Goal: Find specific page/section: Locate item on page

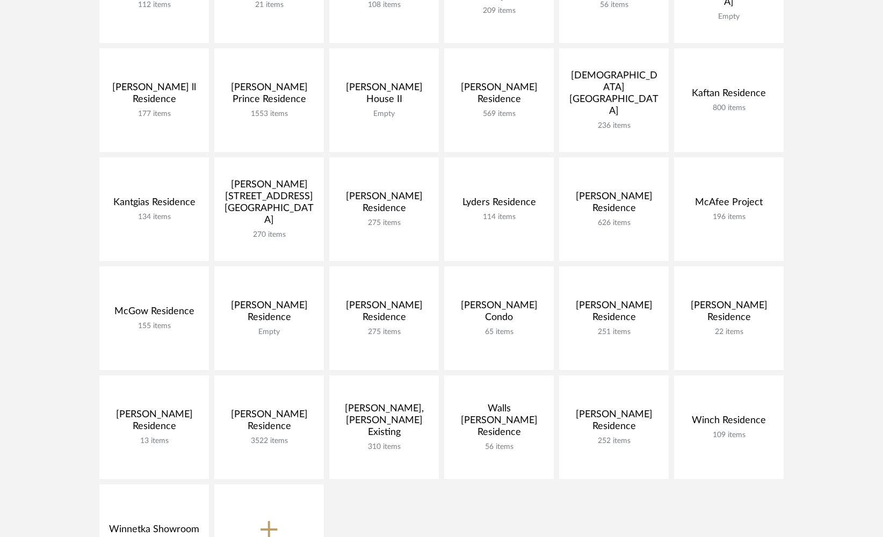
scroll to position [384, 0]
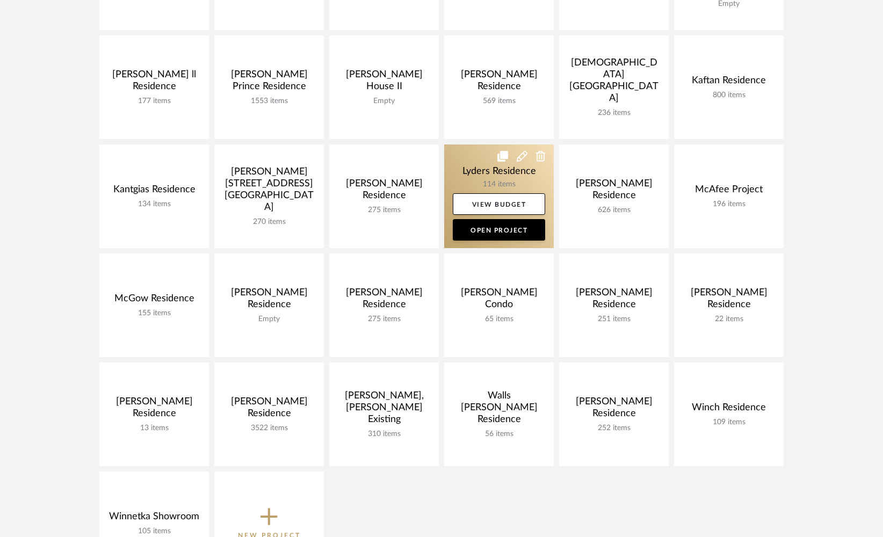
click at [452, 168] on link at bounding box center [499, 196] width 110 height 104
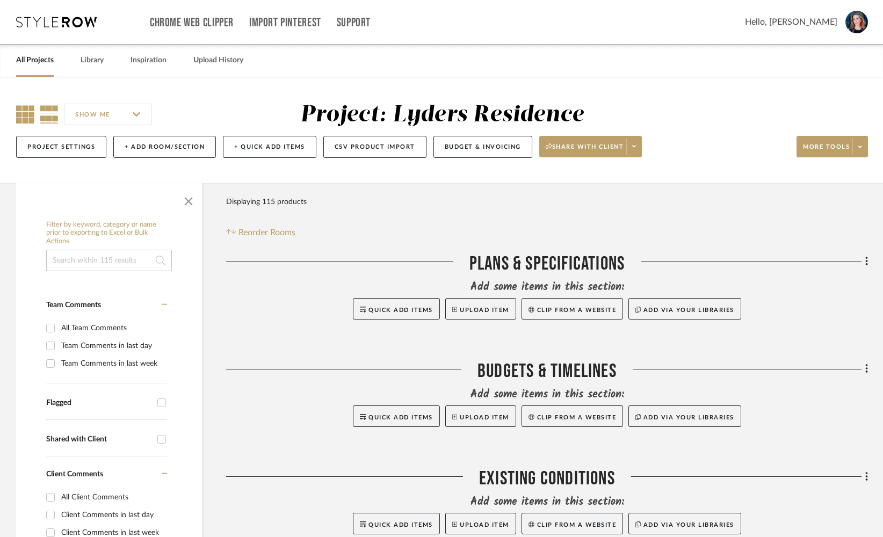
click at [26, 113] on icon at bounding box center [25, 114] width 18 height 18
click at [186, 206] on span "button" at bounding box center [189, 199] width 26 height 26
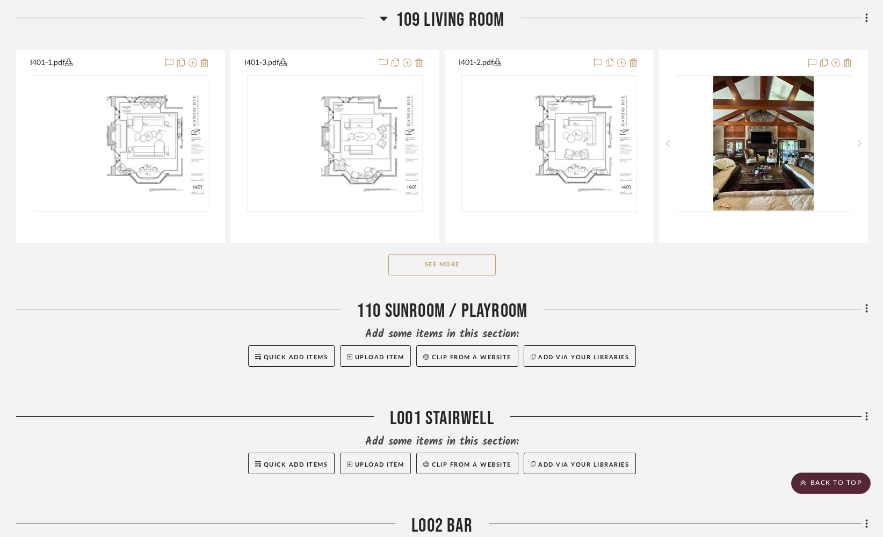
scroll to position [1248, 0]
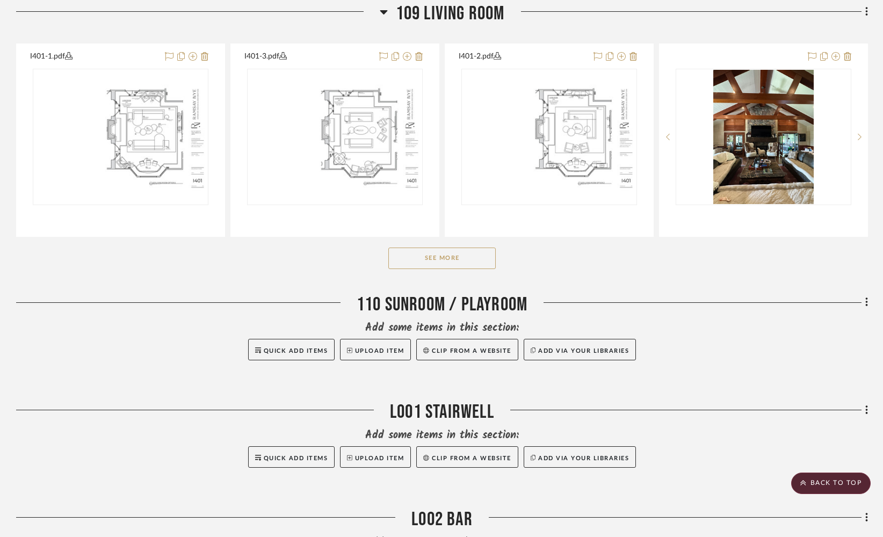
click at [440, 267] on button "See More" at bounding box center [441, 258] width 107 height 21
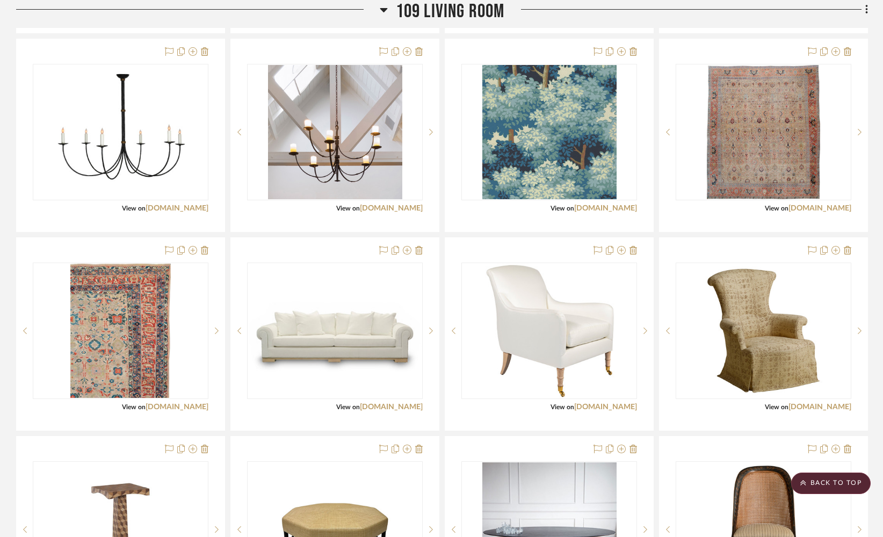
scroll to position [1498, 0]
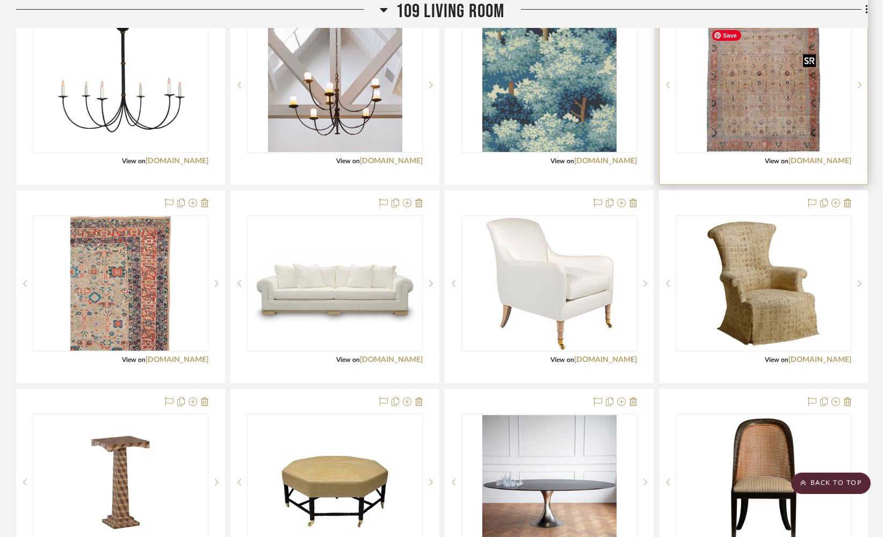
click at [741, 113] on img "0" at bounding box center [763, 85] width 113 height 134
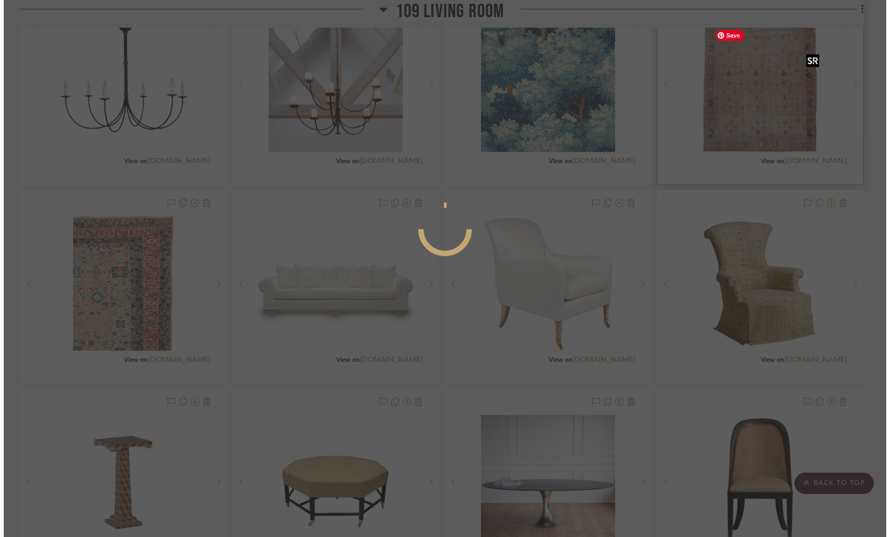
scroll to position [0, 0]
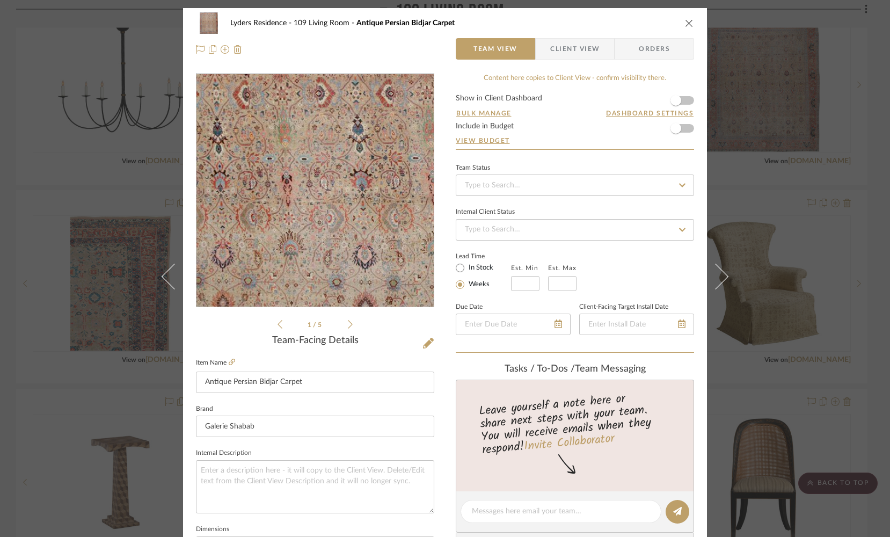
click at [291, 234] on img "0" at bounding box center [314, 190] width 197 height 233
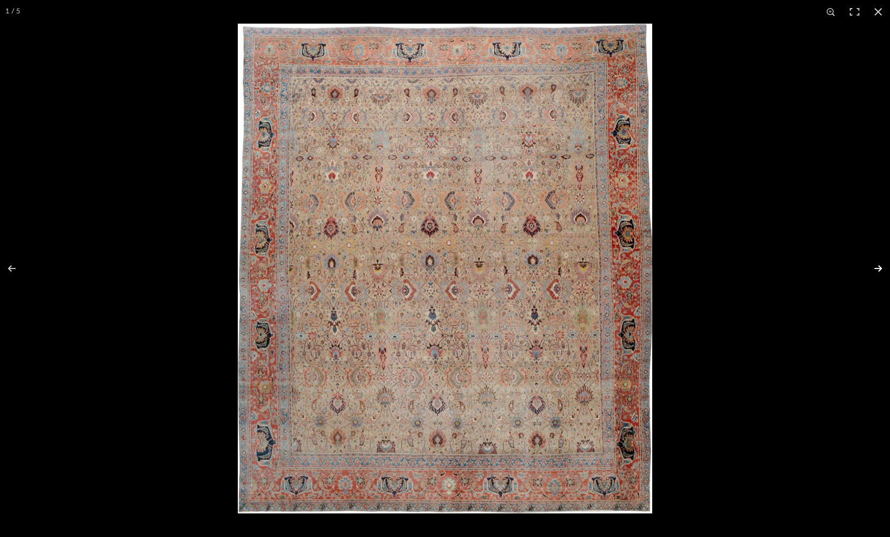
click at [882, 267] on button at bounding box center [872, 269] width 38 height 54
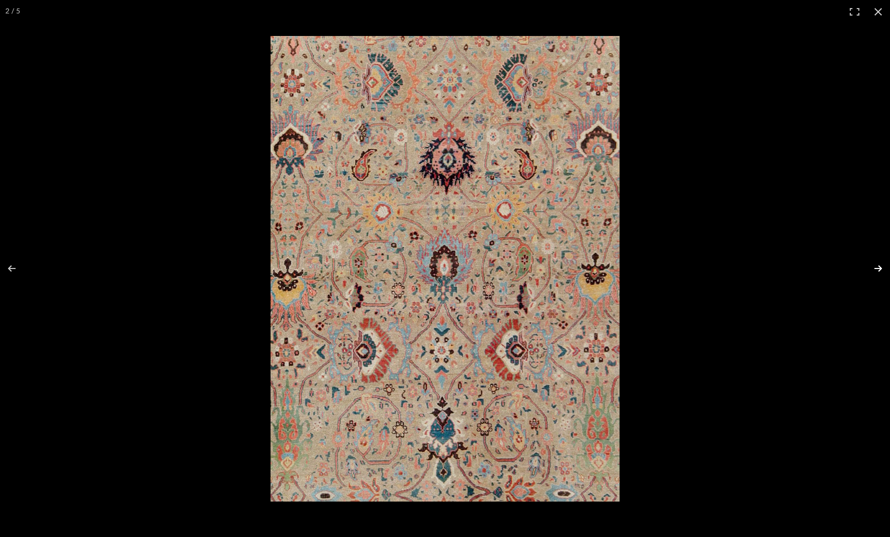
click at [880, 266] on button at bounding box center [872, 269] width 38 height 54
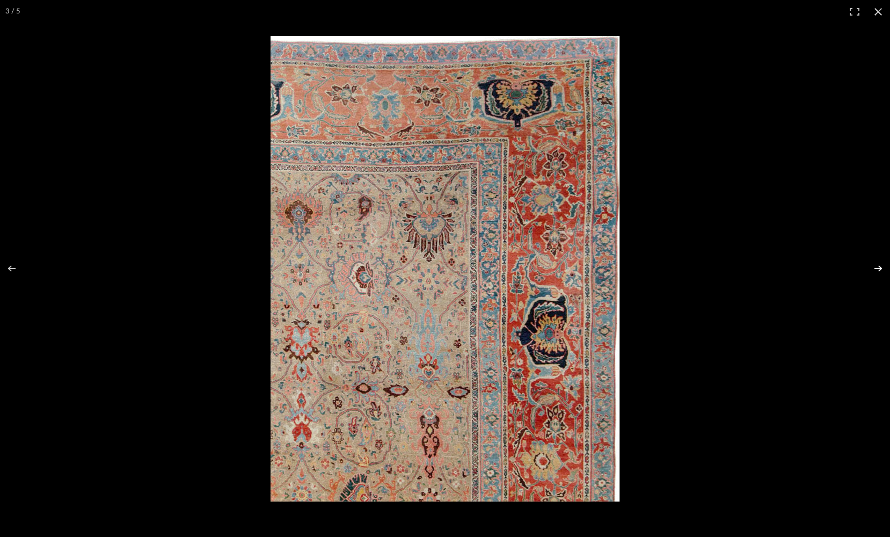
click at [877, 269] on button at bounding box center [872, 269] width 38 height 54
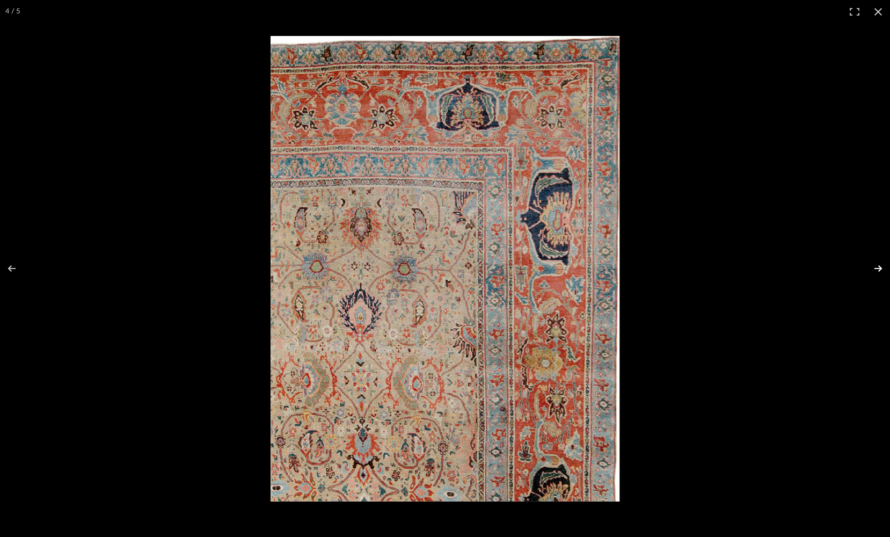
click at [877, 269] on button at bounding box center [872, 269] width 38 height 54
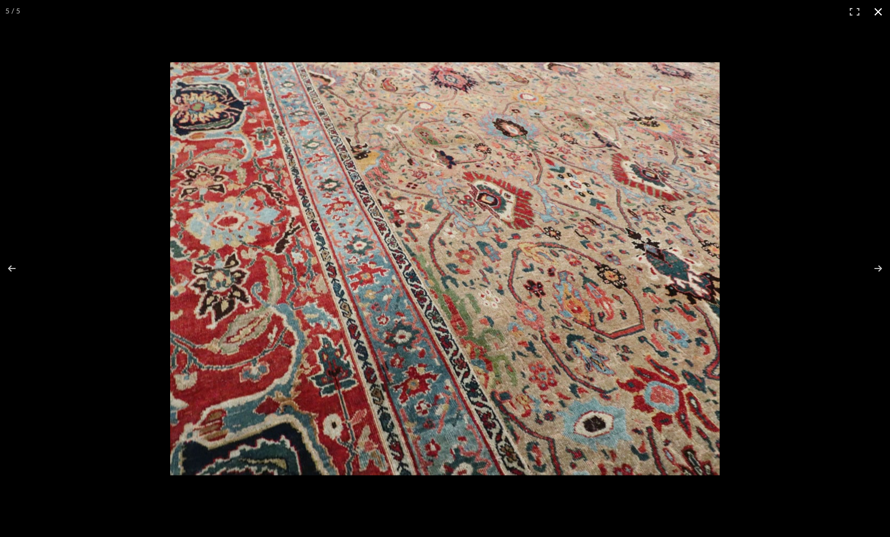
click at [881, 10] on button at bounding box center [879, 12] width 24 height 24
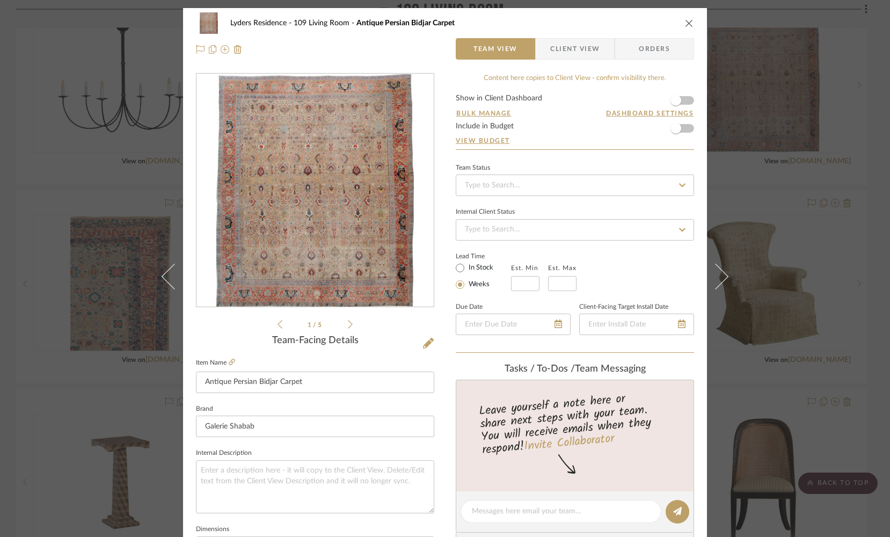
click at [685, 20] on icon "close" at bounding box center [689, 23] width 9 height 9
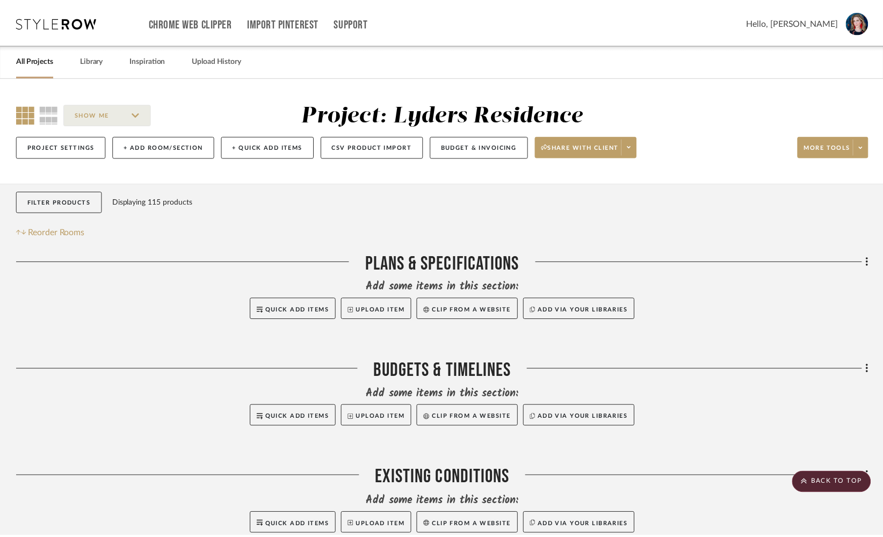
scroll to position [1498, 0]
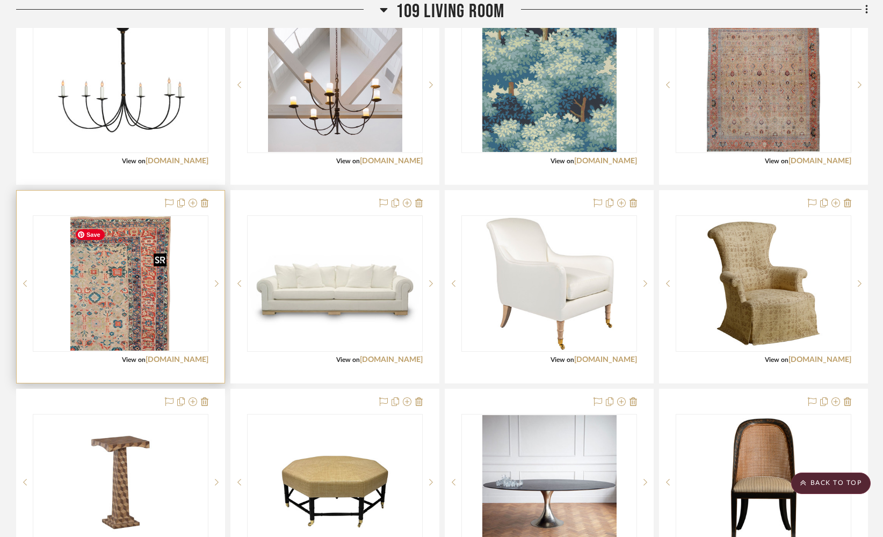
click at [119, 300] on img "0" at bounding box center [120, 283] width 100 height 134
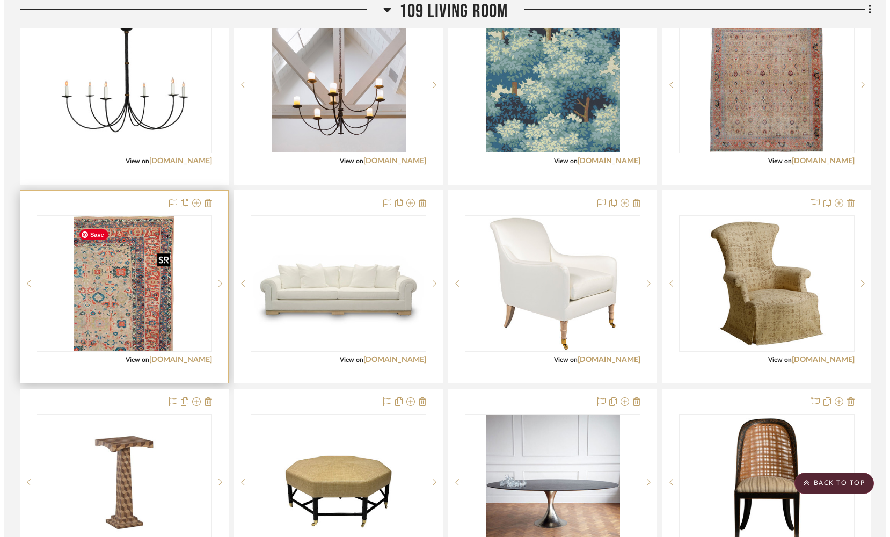
scroll to position [0, 0]
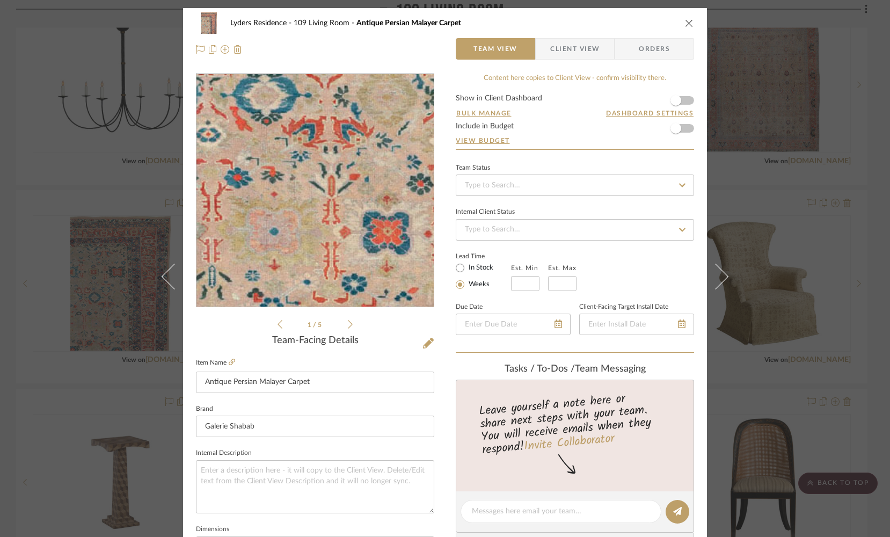
click at [283, 246] on img "0" at bounding box center [315, 190] width 174 height 233
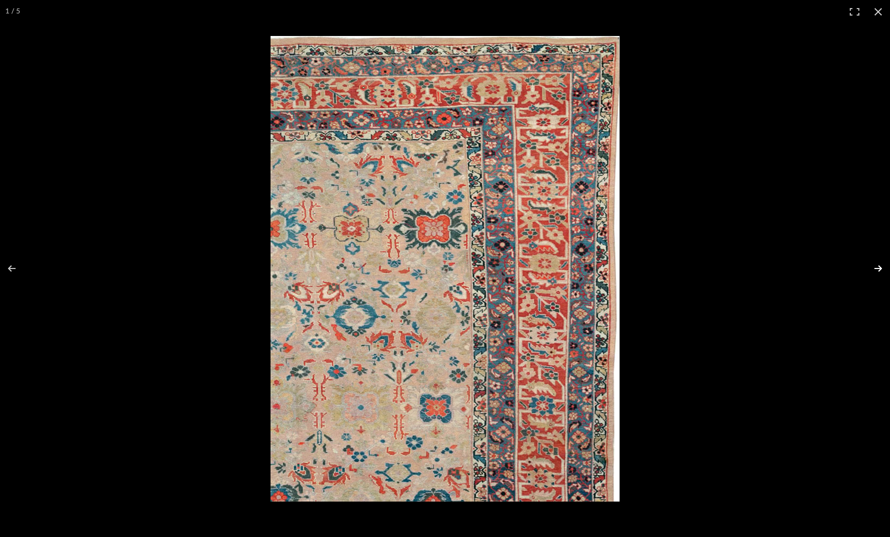
click at [879, 270] on button at bounding box center [872, 269] width 38 height 54
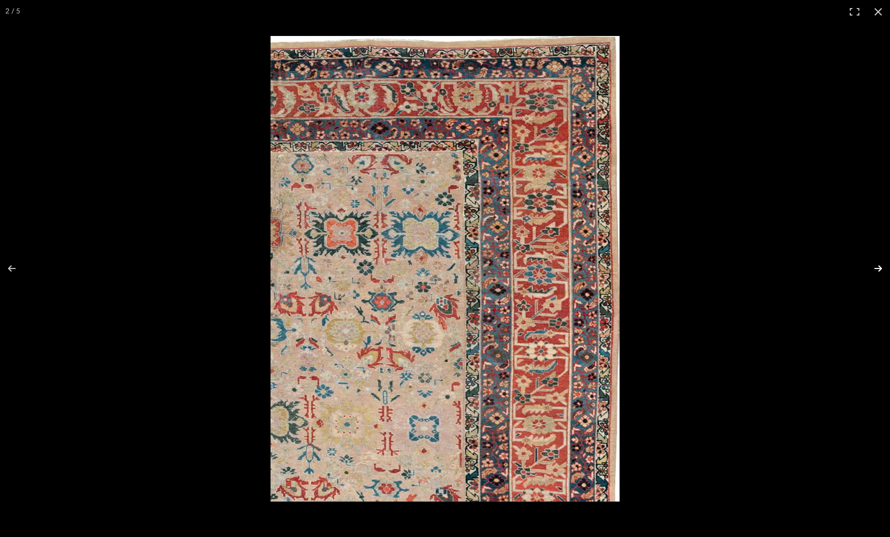
click at [877, 264] on button at bounding box center [872, 269] width 38 height 54
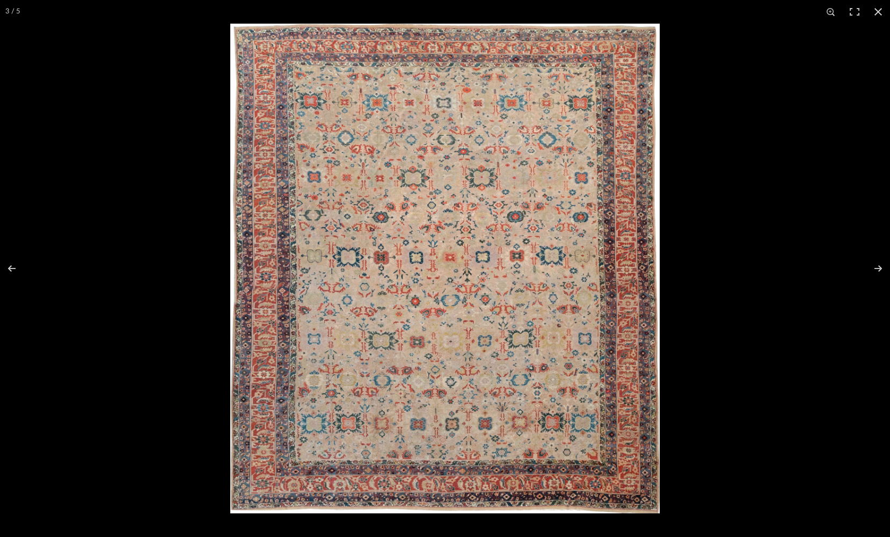
click at [876, 10] on button at bounding box center [879, 12] width 24 height 24
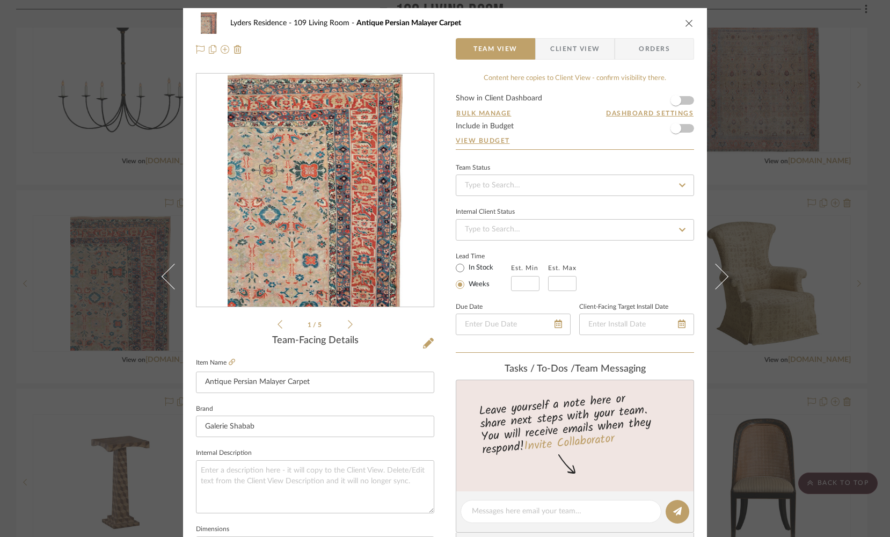
click at [685, 23] on icon "close" at bounding box center [689, 23] width 9 height 9
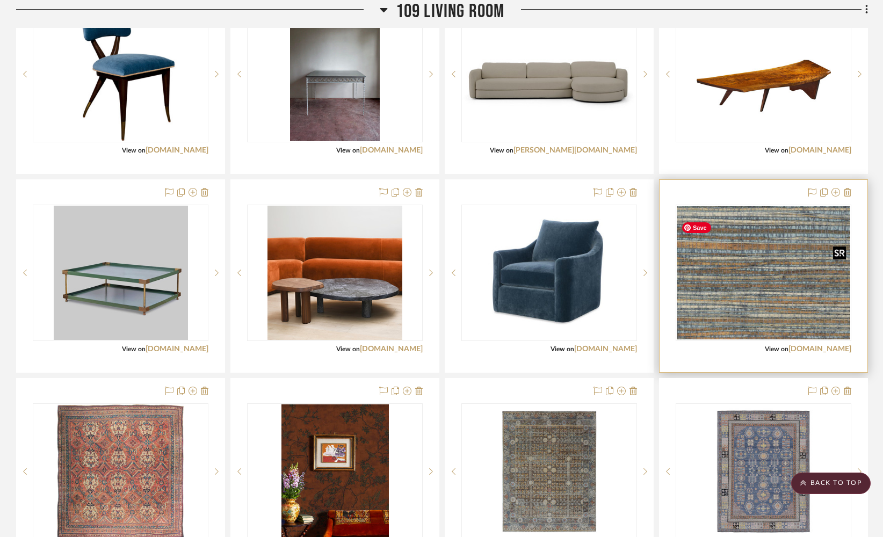
scroll to position [2302, 0]
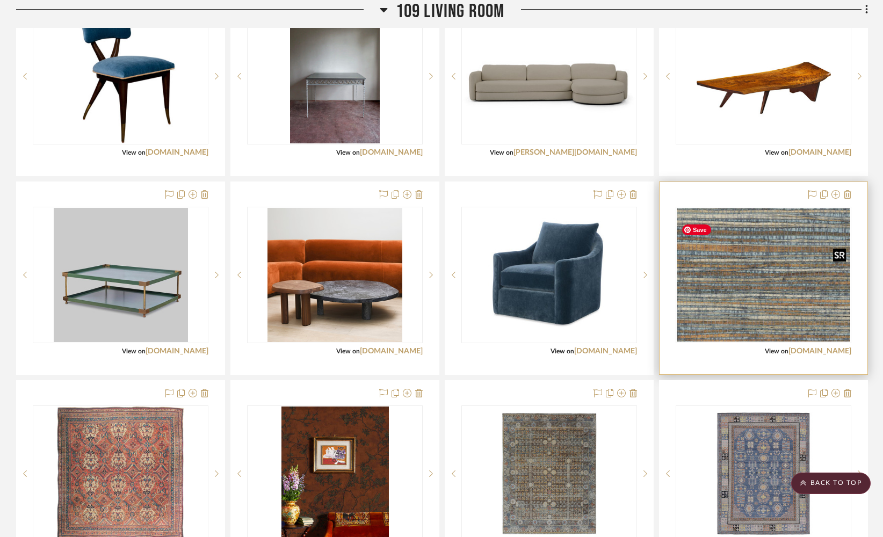
click at [734, 301] on img "0" at bounding box center [762, 274] width 173 height 133
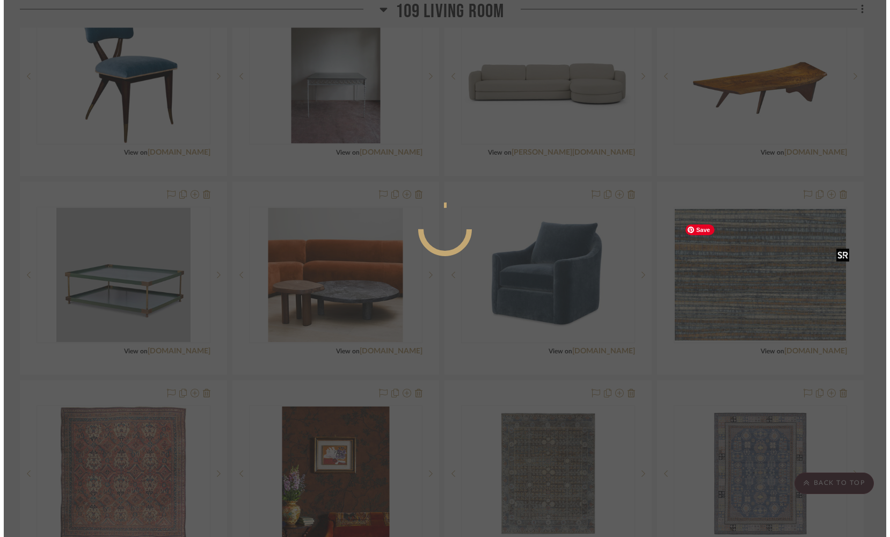
scroll to position [0, 0]
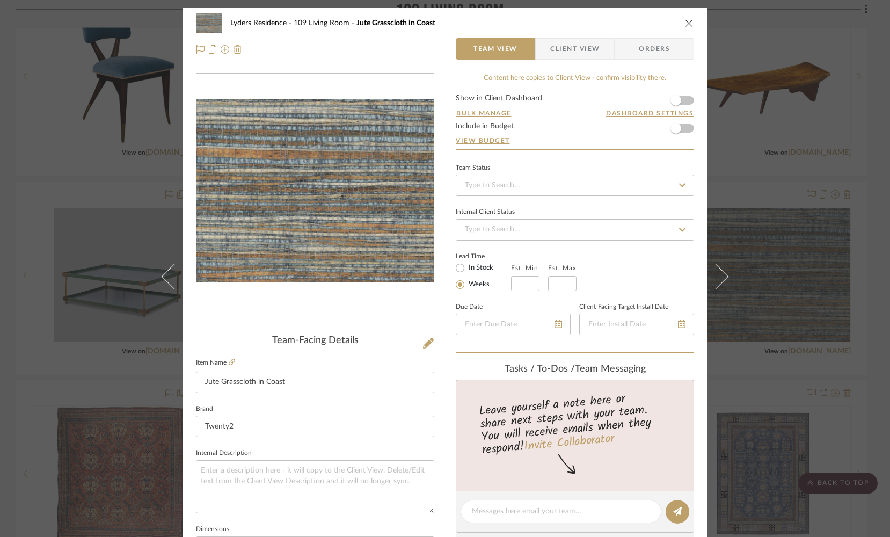
click at [687, 21] on icon "close" at bounding box center [689, 23] width 9 height 9
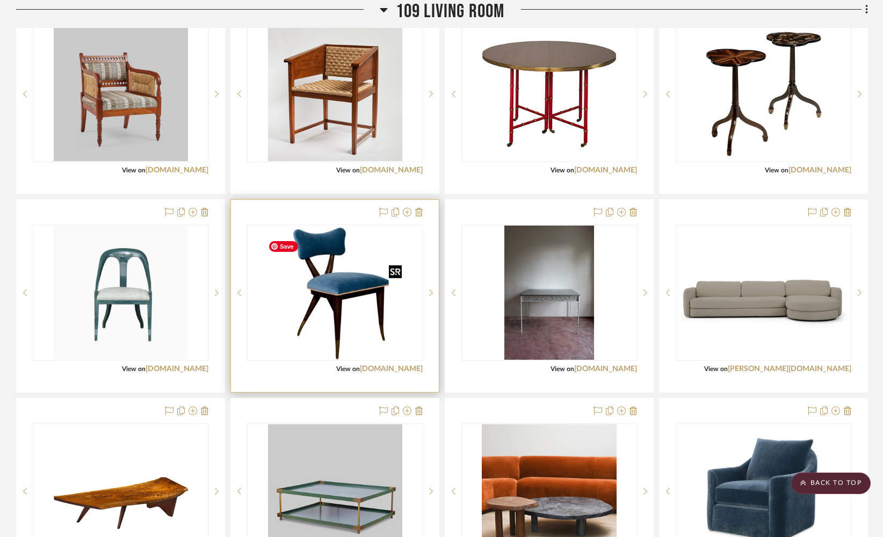
scroll to position [2082, 0]
